Goal: Task Accomplishment & Management: Manage account settings

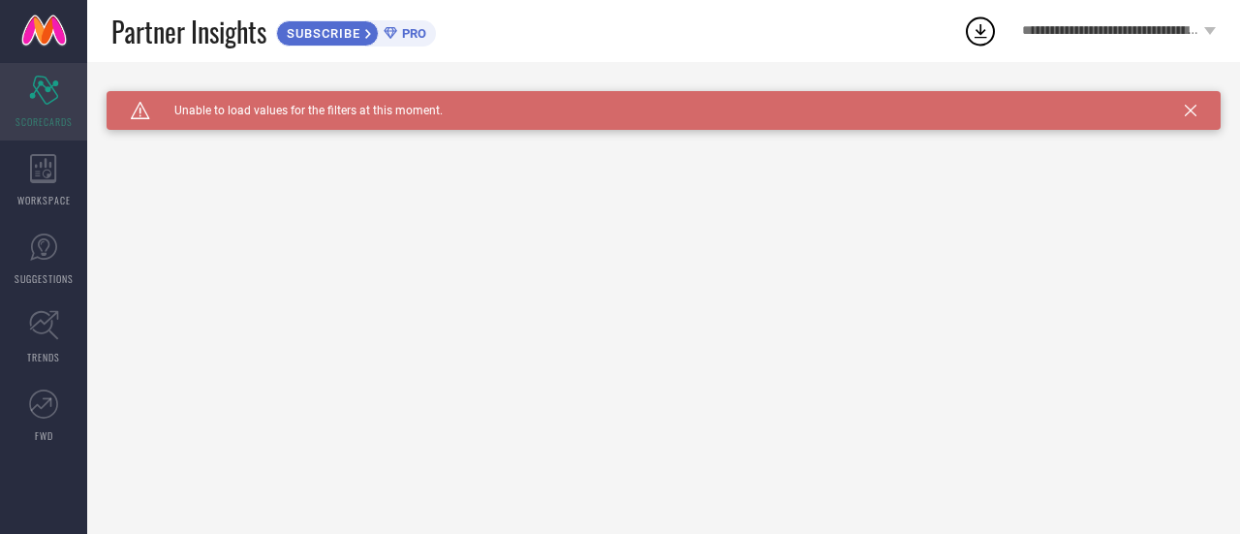
click at [47, 74] on div "Scorecard SCORECARDS" at bounding box center [43, 102] width 87 height 78
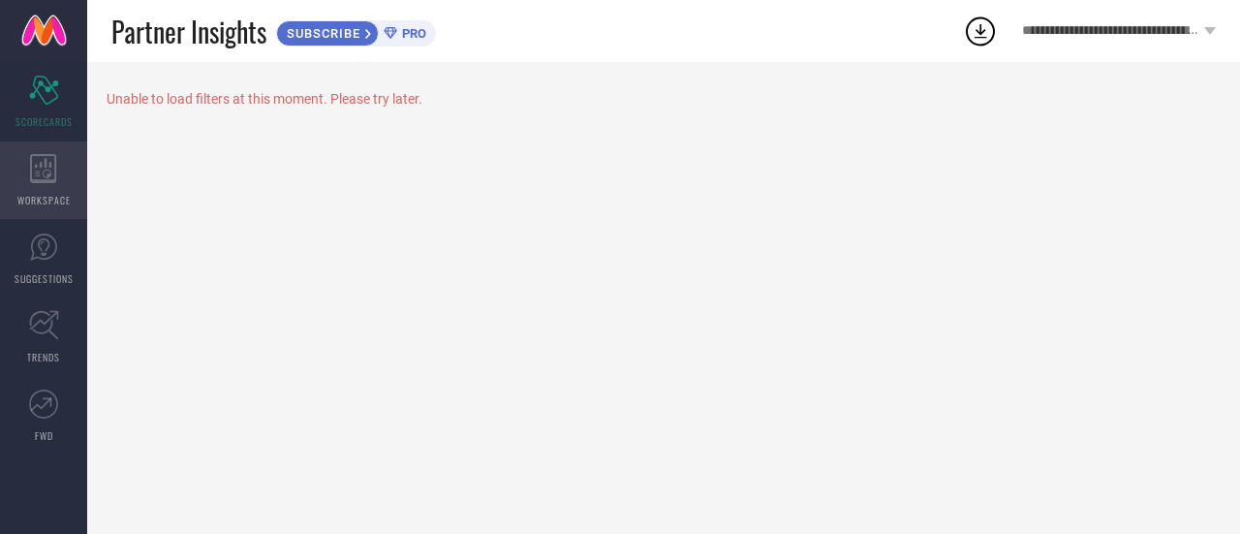
click at [67, 170] on div "WORKSPACE" at bounding box center [43, 180] width 87 height 78
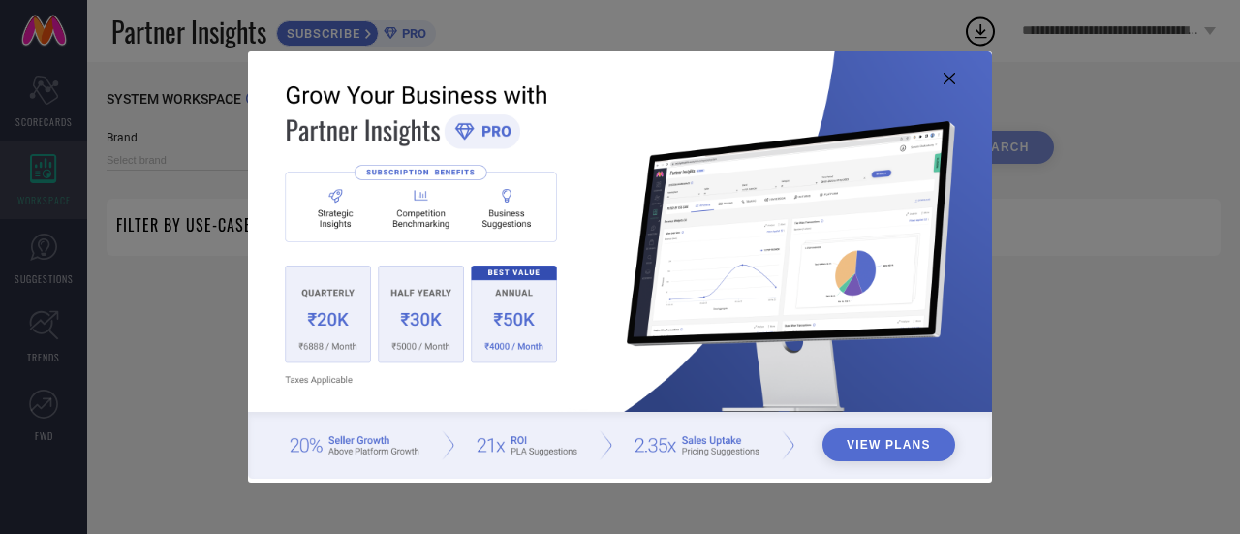
type input "1 STOP FASHION"
type input "All"
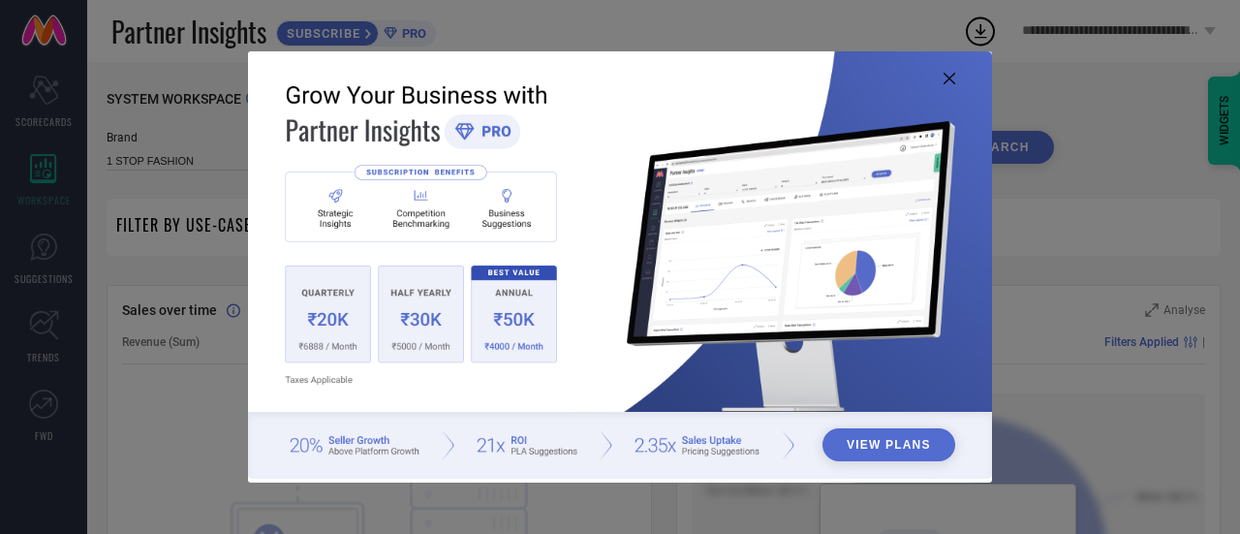
click at [849, 437] on button "View Plans" at bounding box center [889, 444] width 133 height 33
click at [940, 74] on img at bounding box center [620, 265] width 744 height 428
click at [950, 75] on icon at bounding box center [950, 79] width 12 height 12
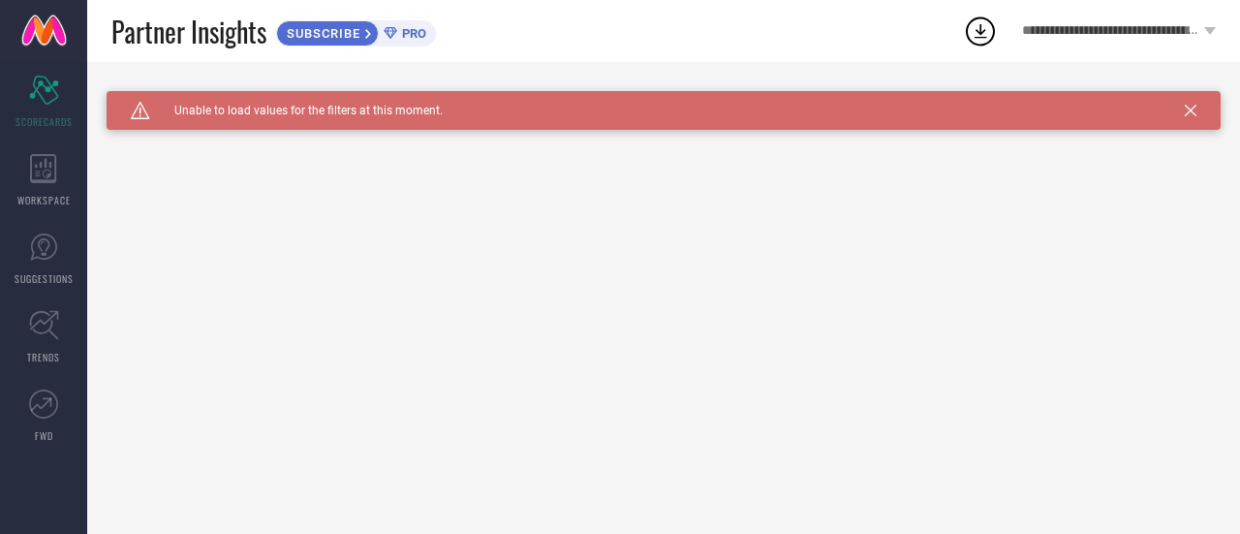
click at [1214, 125] on div "Caution Created with Sketch. Unable to load values for the filters at this mome…" at bounding box center [664, 110] width 1114 height 39
click at [1190, 110] on icon at bounding box center [1191, 111] width 12 height 12
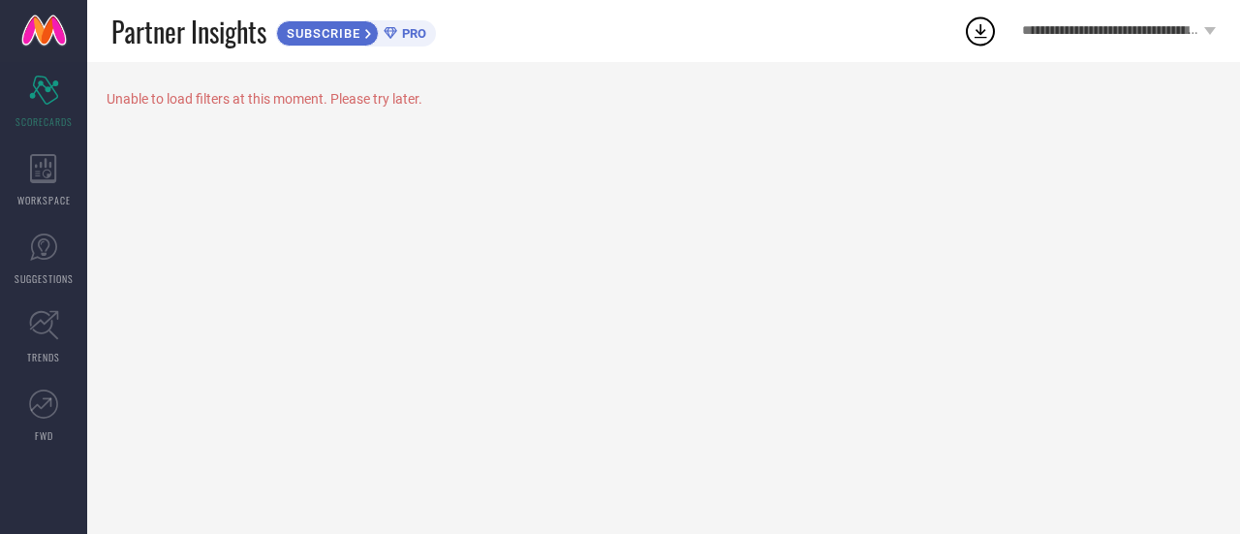
click at [968, 31] on icon at bounding box center [980, 31] width 35 height 35
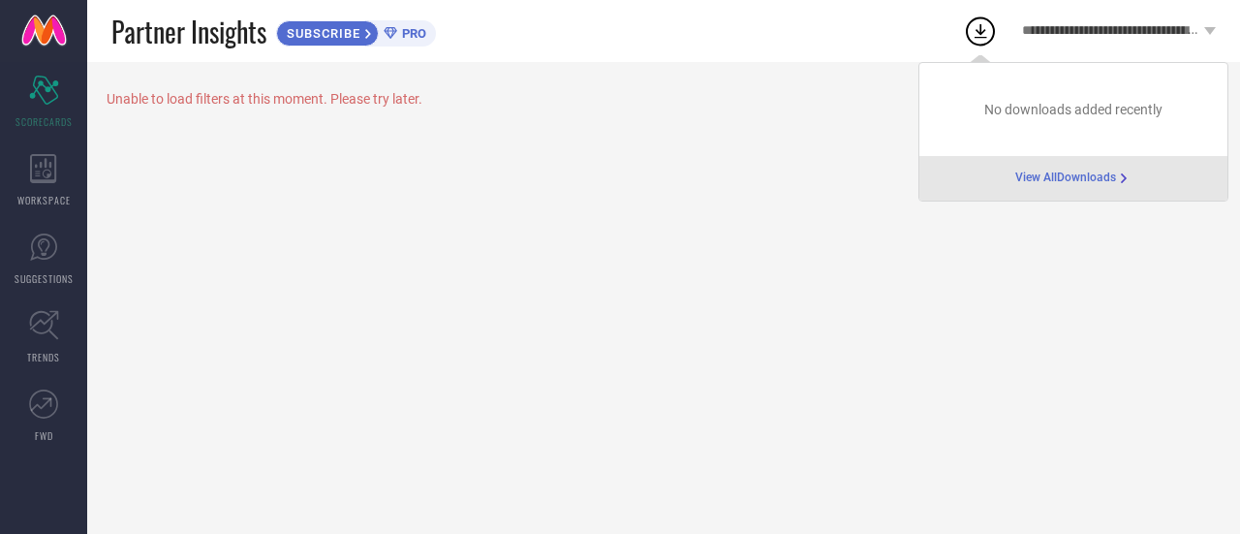
click at [1067, 254] on div "Unable to load filters at this moment. Please try later." at bounding box center [663, 298] width 1153 height 472
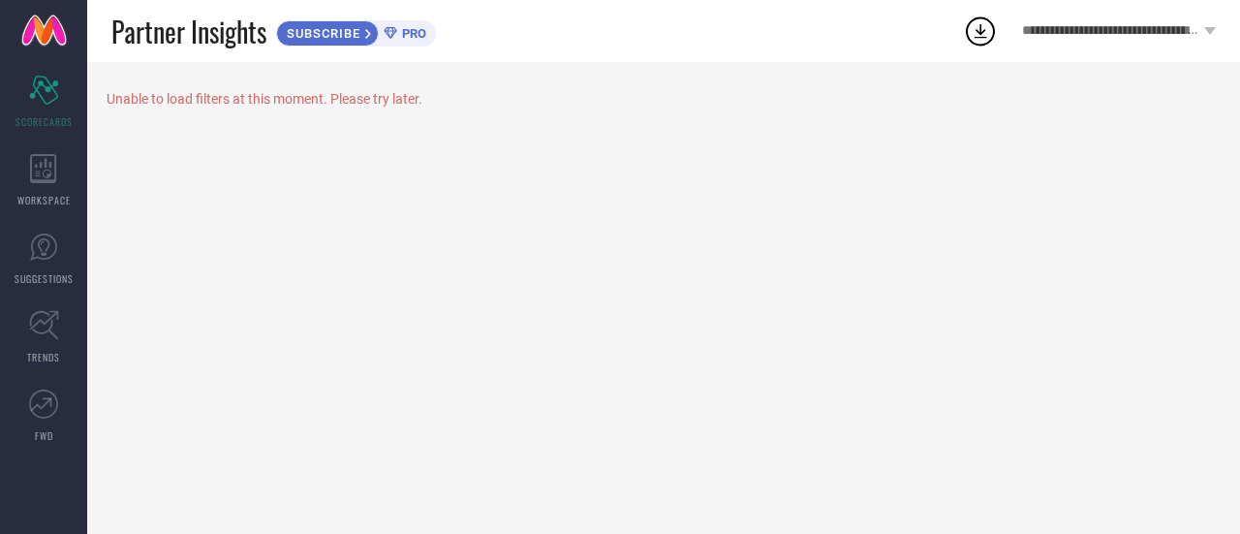
click at [1207, 26] on div "**********" at bounding box center [1119, 31] width 242 height 62
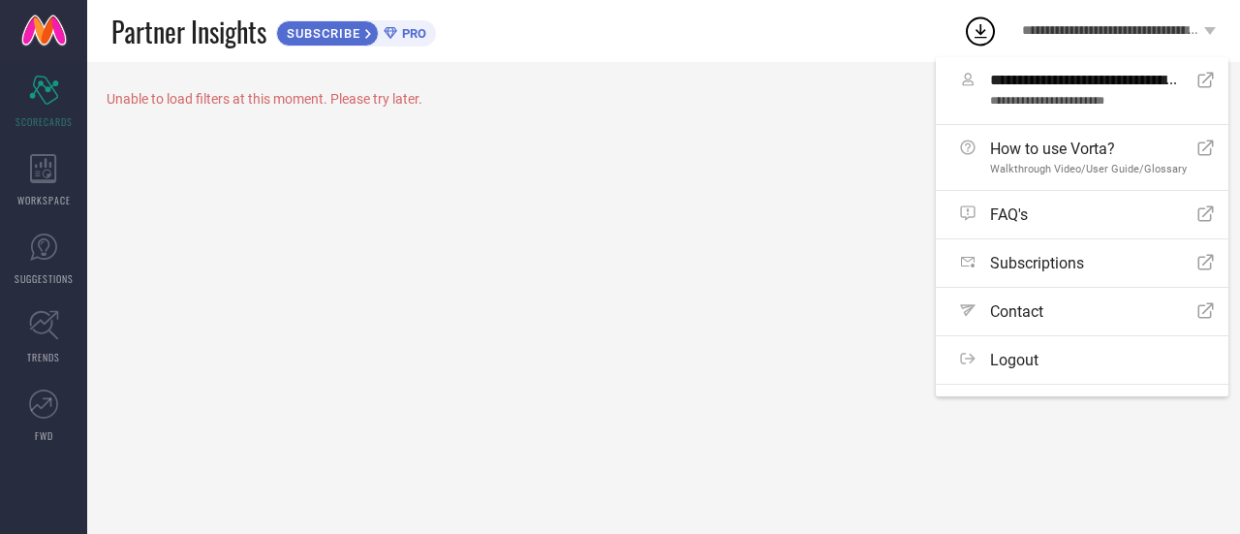
click at [812, 428] on div "Unable to load filters at this moment. Please try later." at bounding box center [663, 298] width 1153 height 472
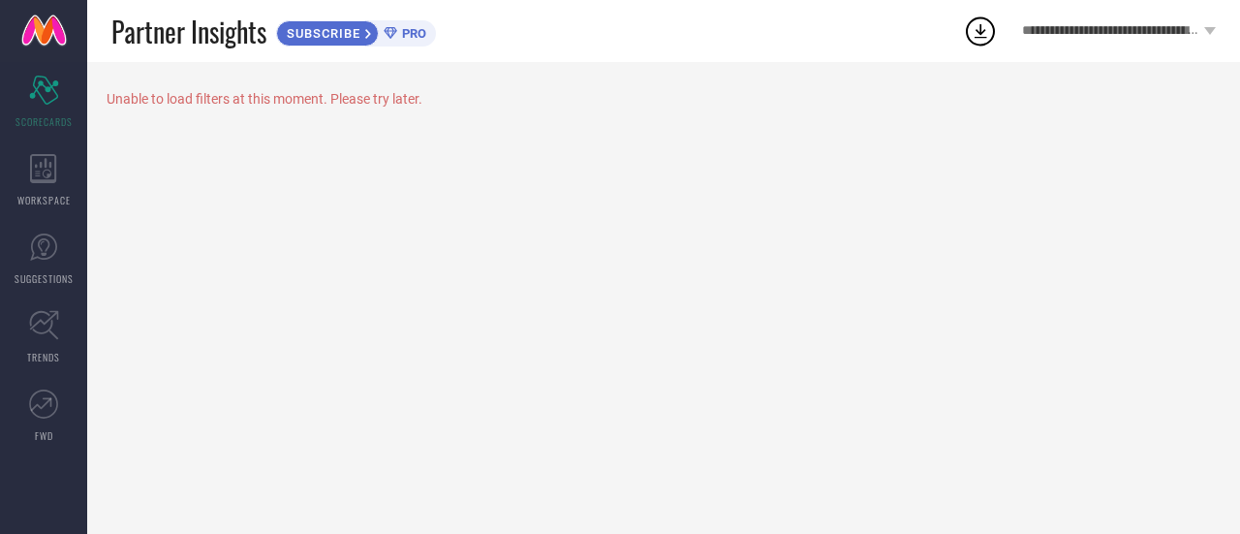
click at [318, 31] on span "SUBSCRIBE" at bounding box center [321, 33] width 88 height 15
